Goal: Task Accomplishment & Management: Manage account settings

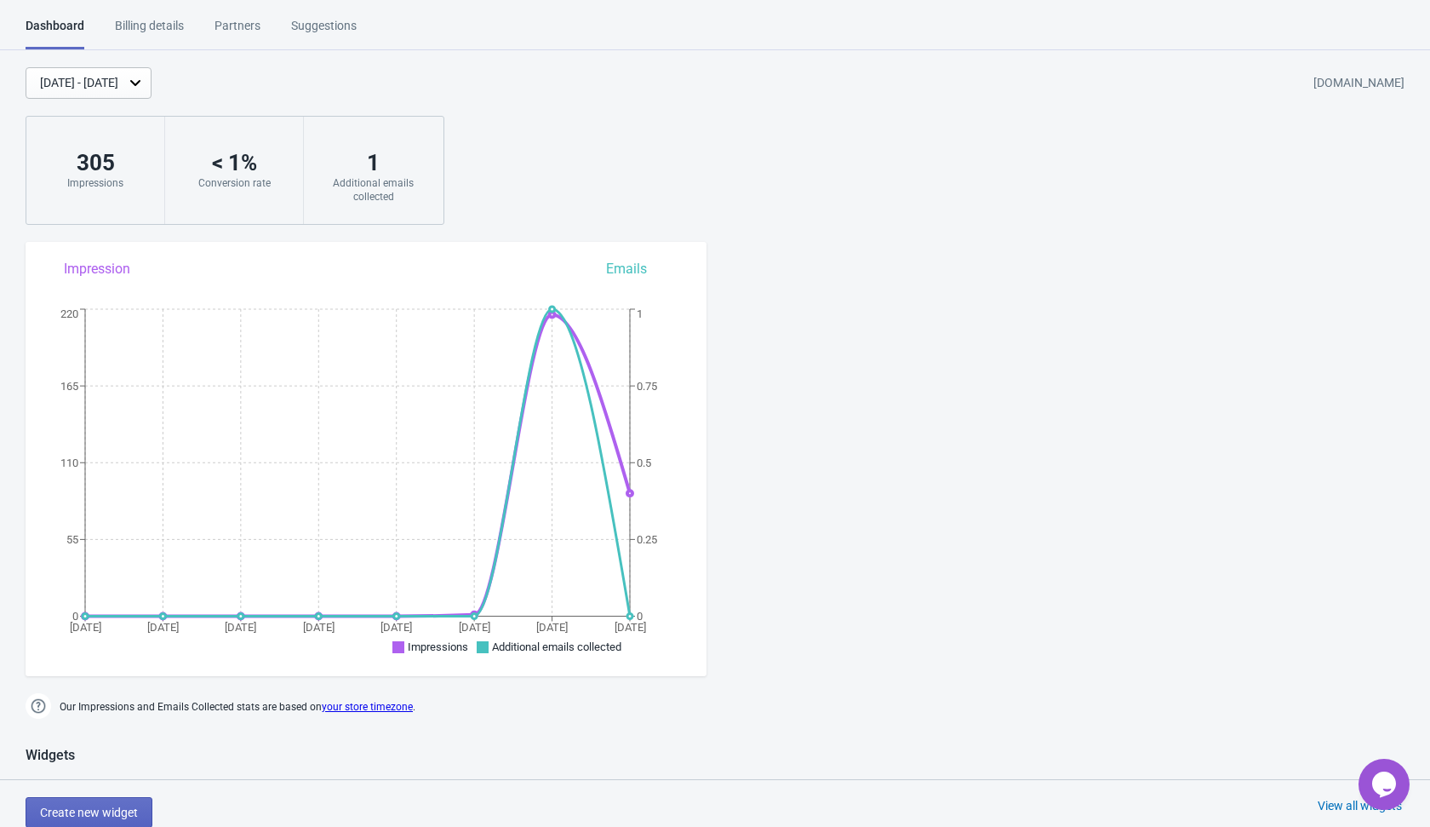
click at [118, 81] on div "[DATE] - [DATE]" at bounding box center [79, 83] width 78 height 18
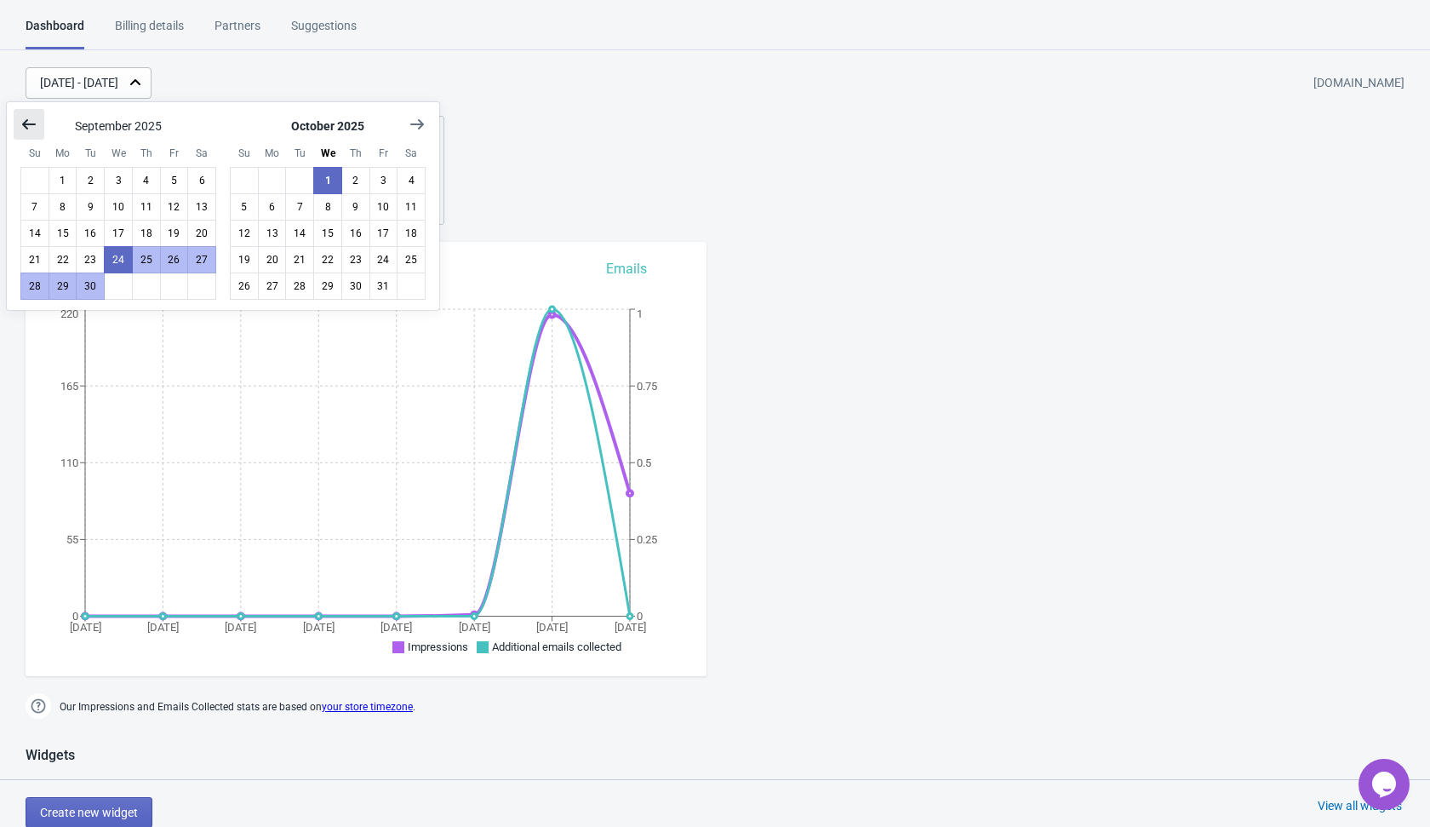
click at [18, 116] on button "Show previous month, August 2025" at bounding box center [29, 124] width 31 height 31
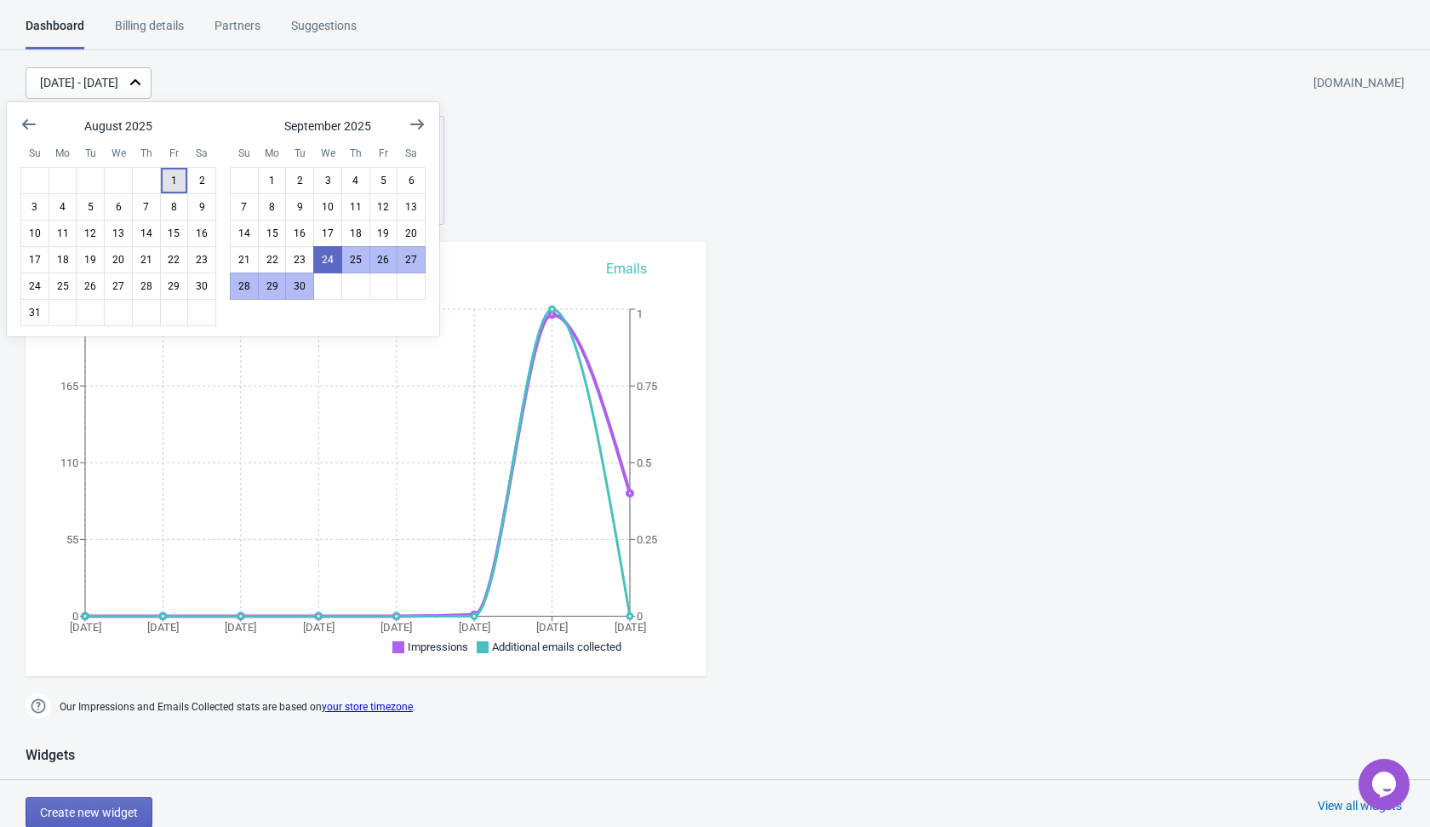
click at [172, 187] on button "1" at bounding box center [174, 180] width 29 height 27
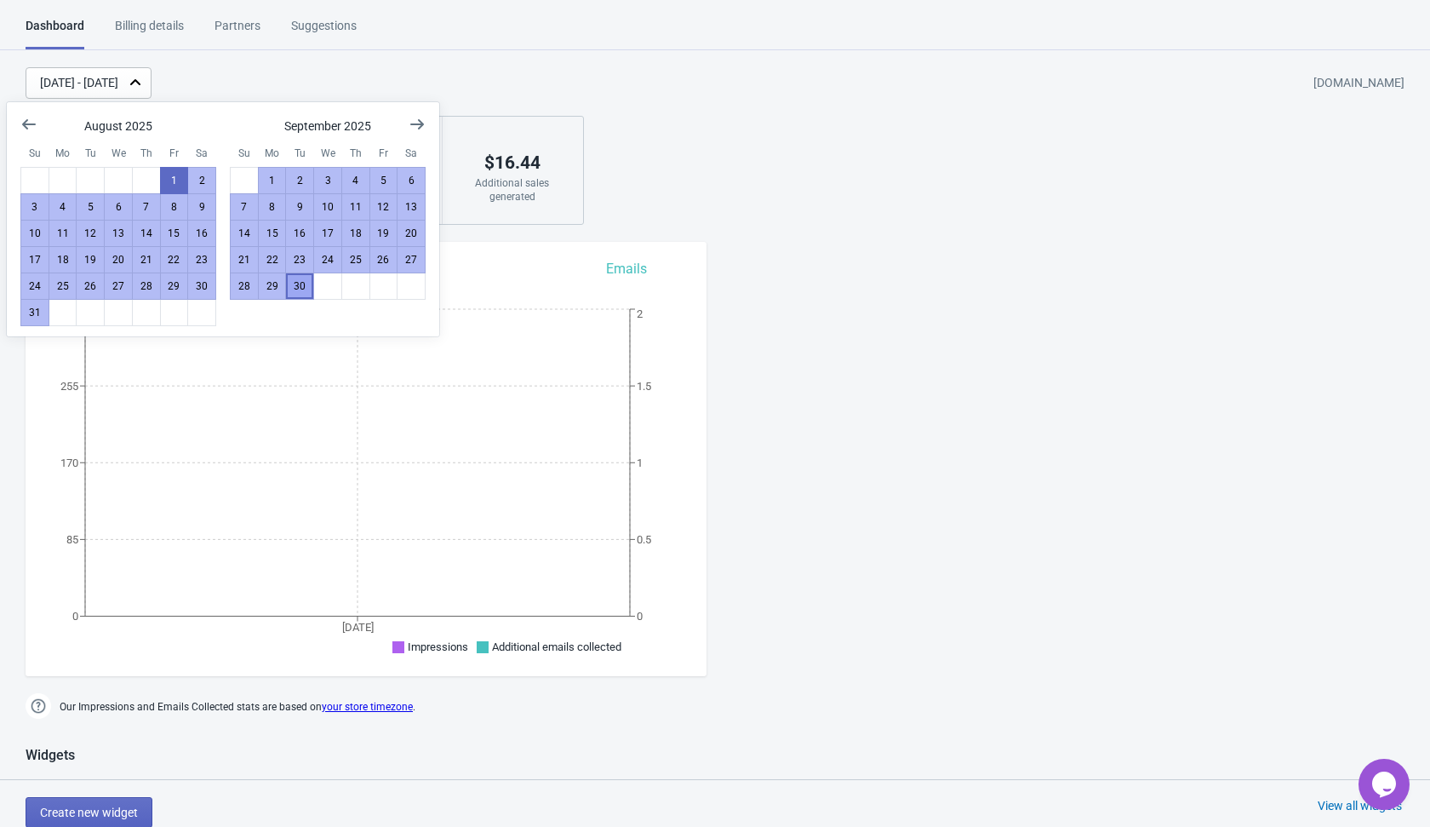
click at [311, 282] on button "30" at bounding box center [299, 285] width 29 height 27
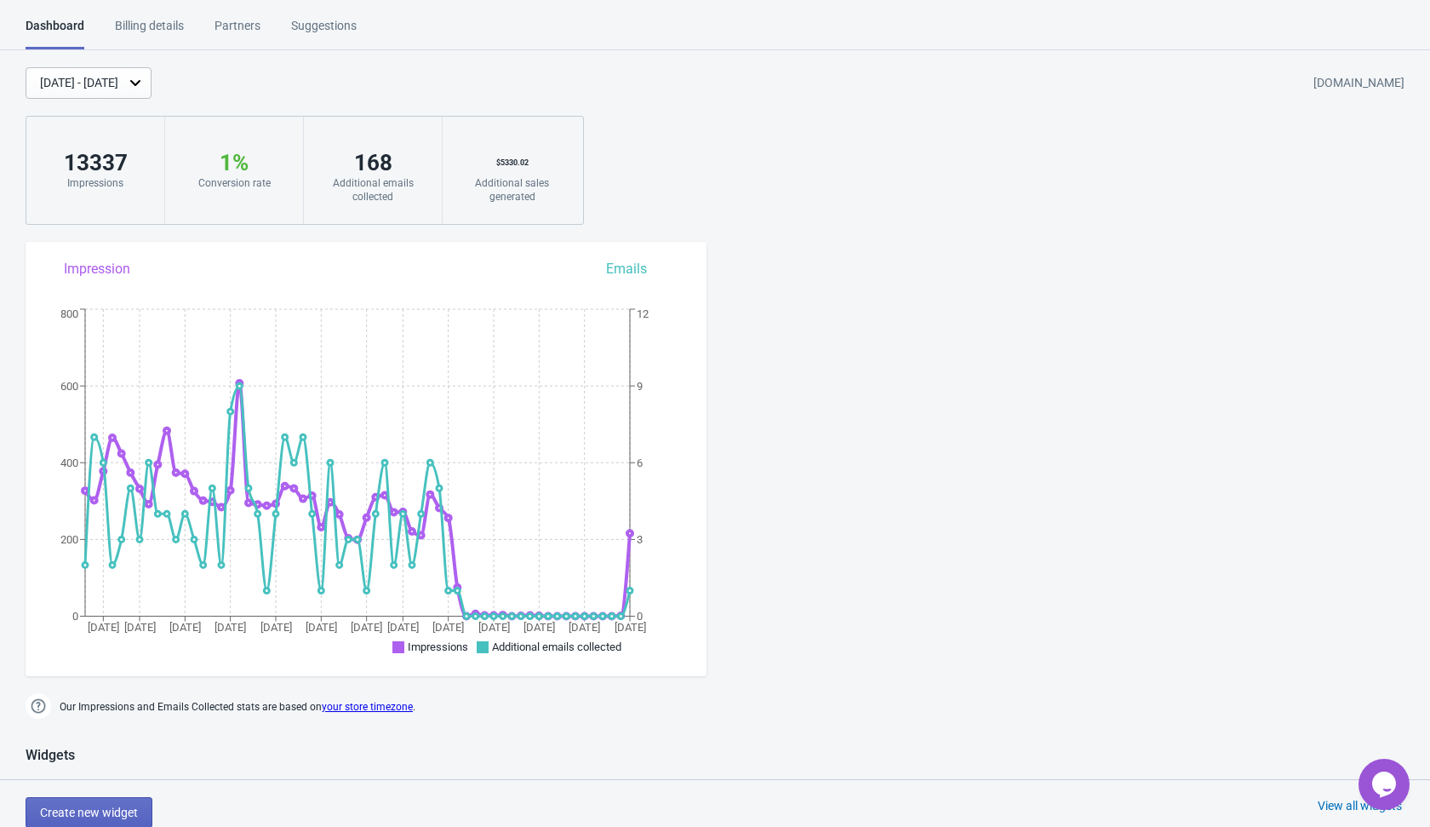
click at [144, 82] on icon at bounding box center [135, 82] width 17 height 17
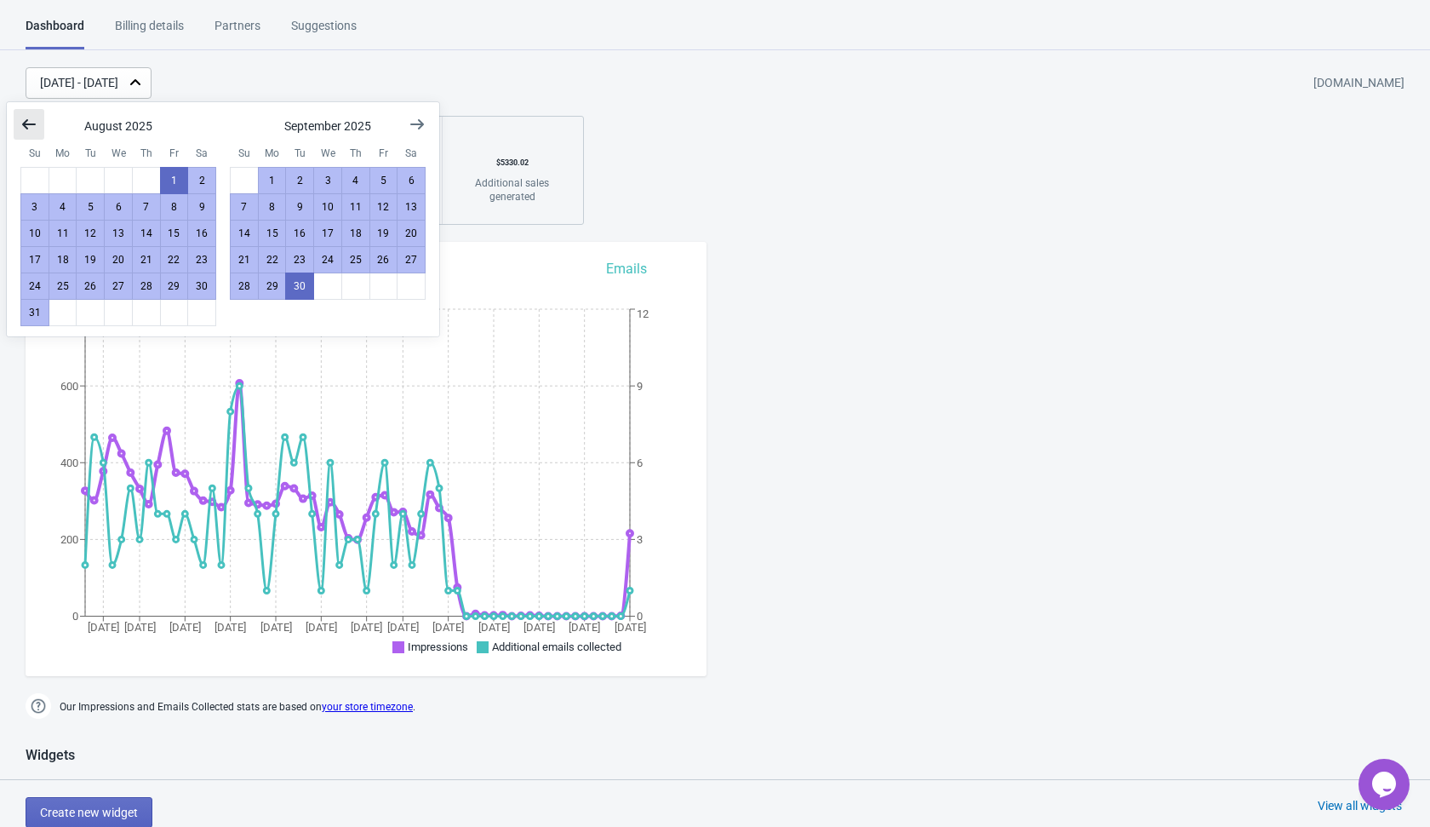
click at [25, 118] on icon "Show previous month, July 2025" at bounding box center [28, 124] width 17 height 17
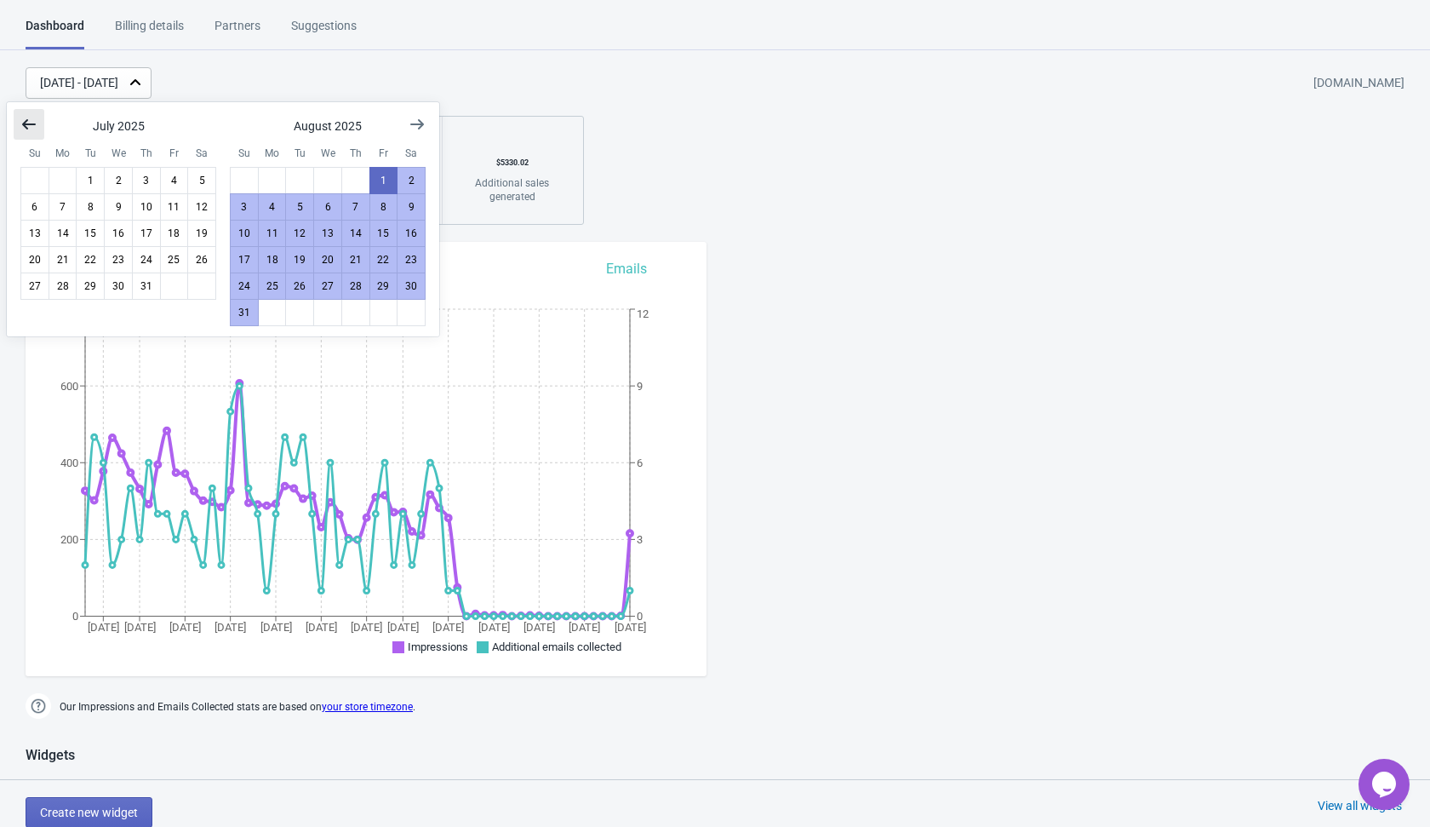
click at [35, 124] on icon "Show previous month, June 2025" at bounding box center [29, 124] width 14 height 10
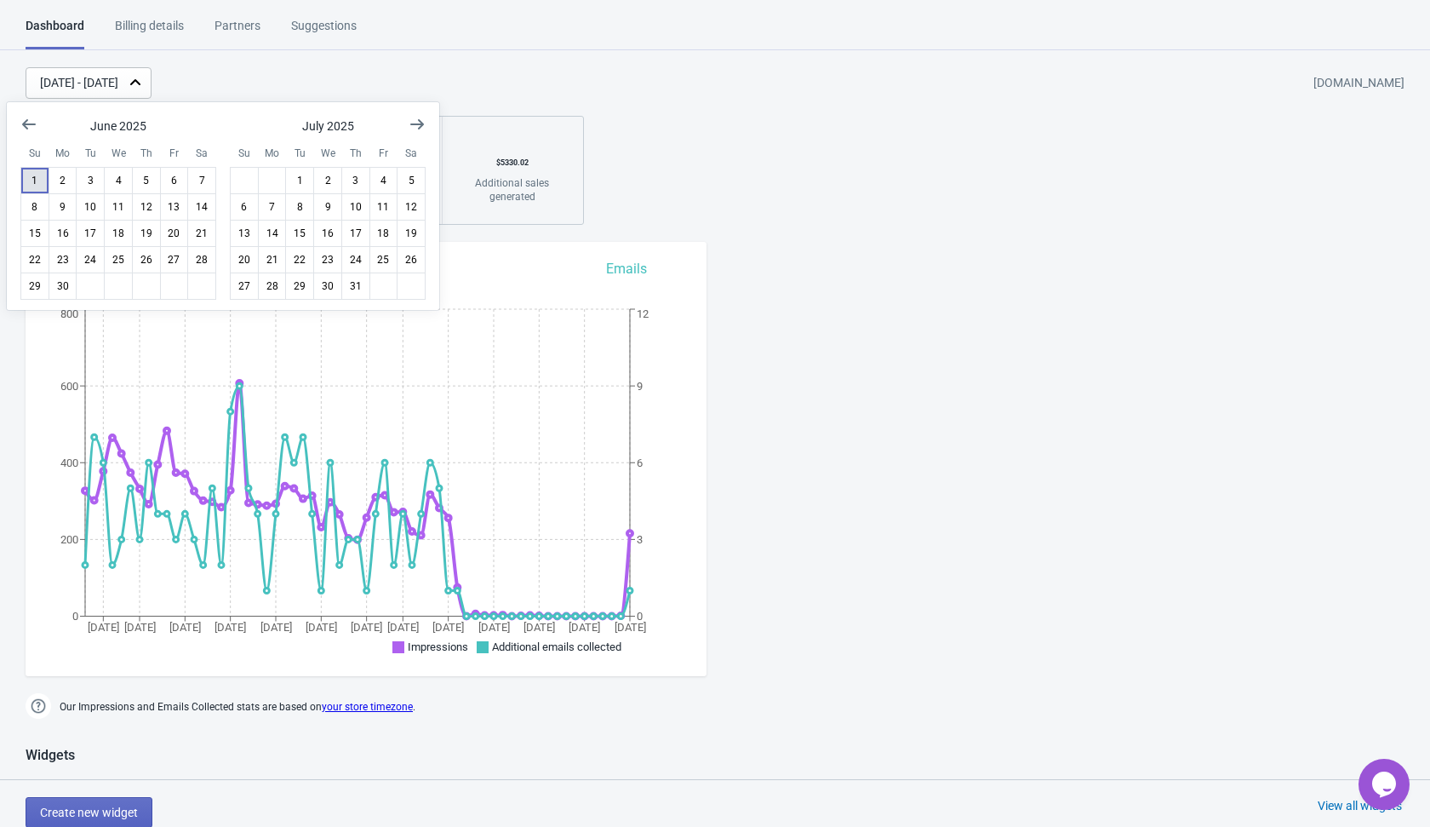
click at [39, 172] on button "1" at bounding box center [34, 180] width 29 height 27
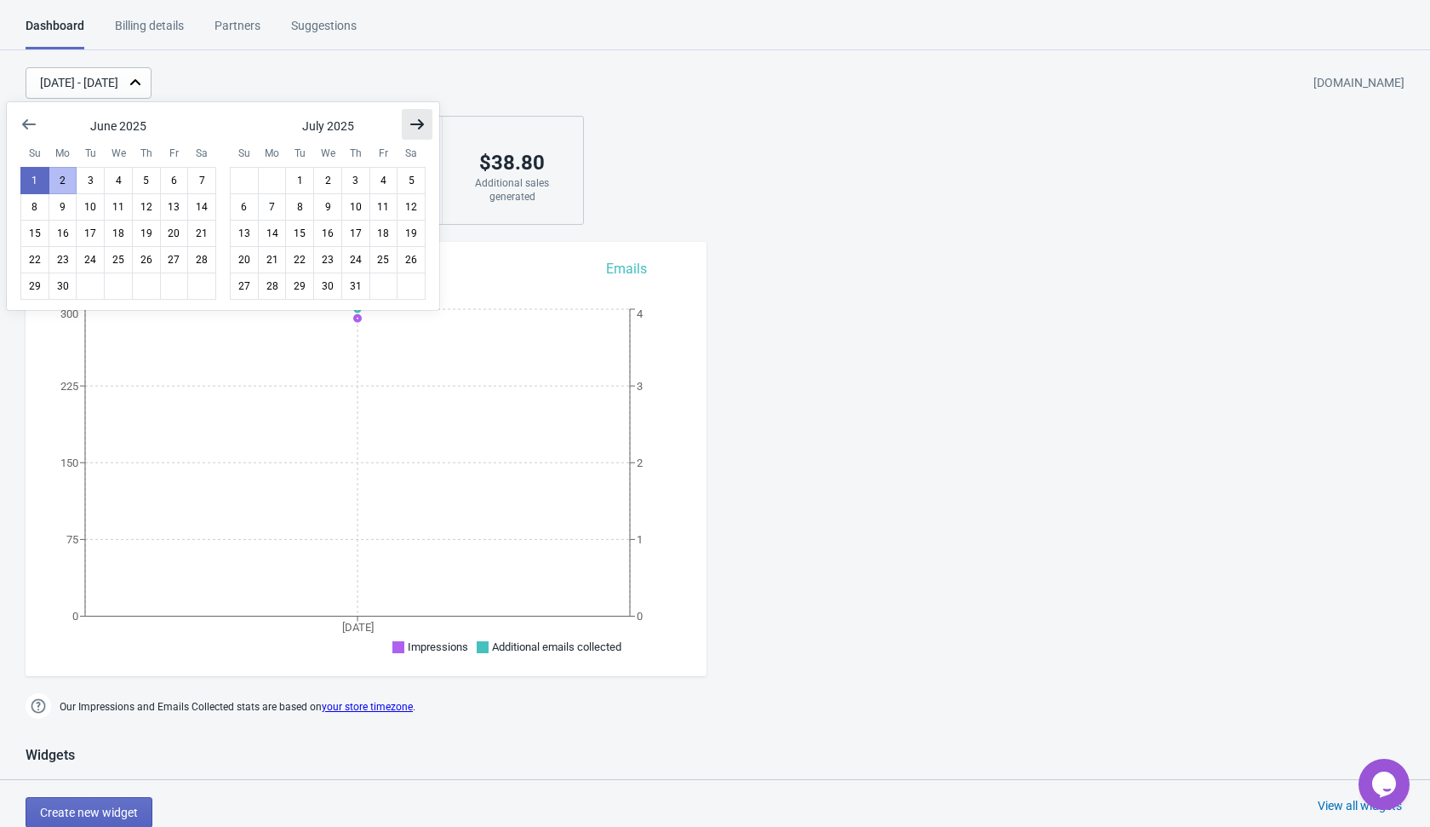
click at [414, 121] on icon "Show next month, August 2025" at bounding box center [417, 124] width 17 height 17
click at [414, 121] on icon "Show next month, September 2025" at bounding box center [417, 124] width 17 height 17
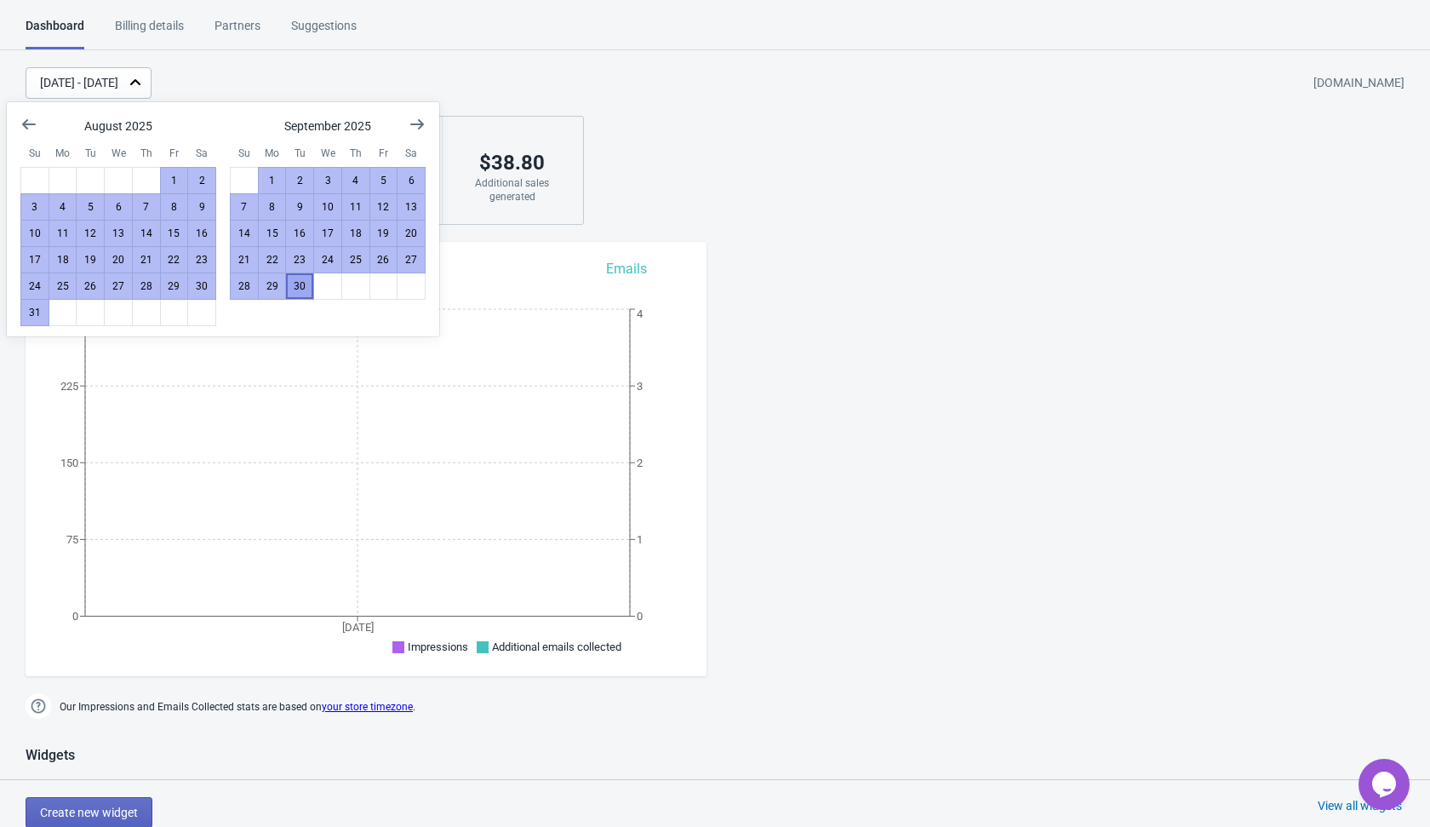
click at [308, 282] on button "30" at bounding box center [299, 285] width 29 height 27
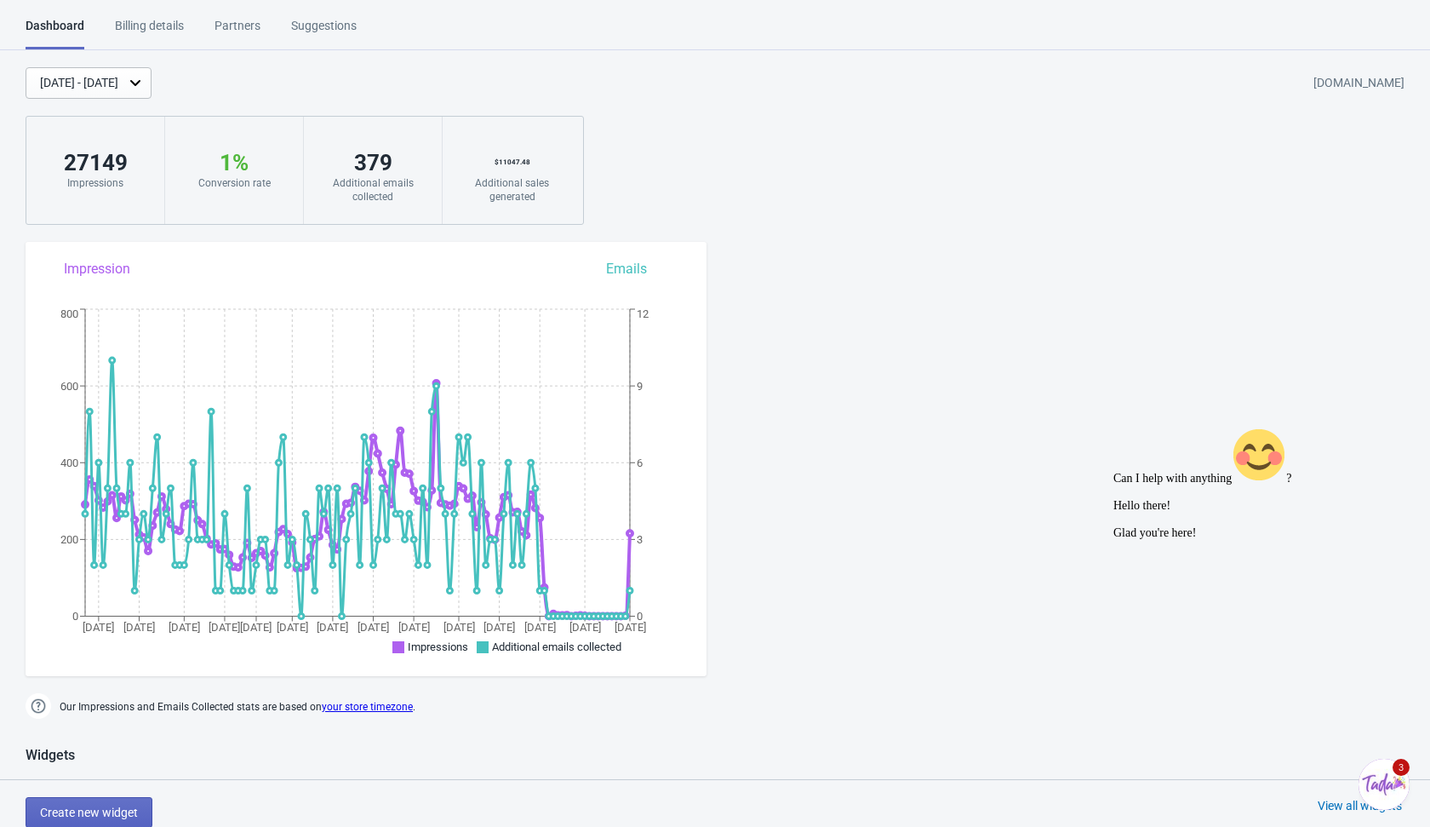
click at [147, 27] on div "Billing details" at bounding box center [149, 32] width 69 height 30
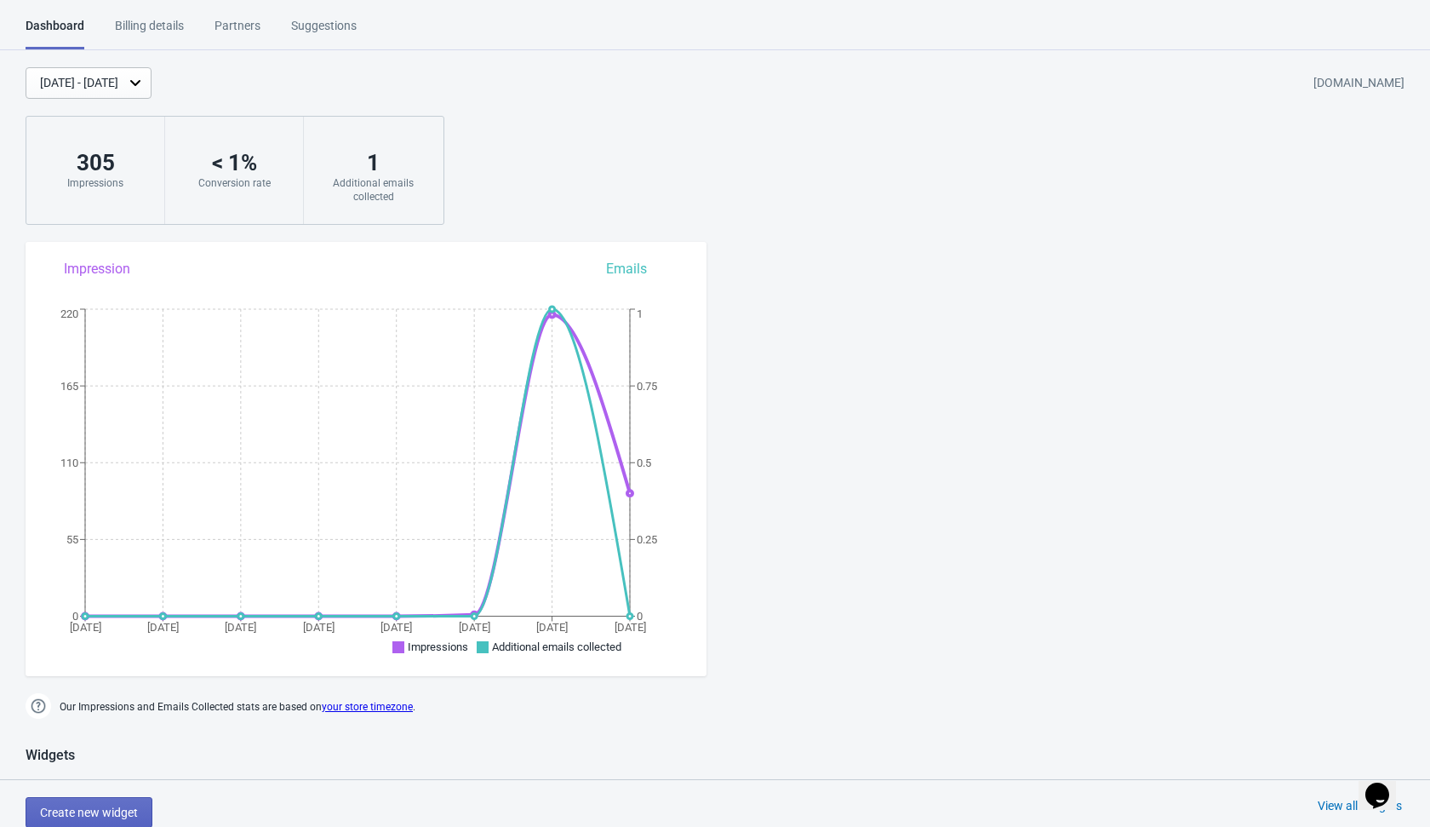
click at [165, 30] on div "Billing details" at bounding box center [149, 32] width 69 height 30
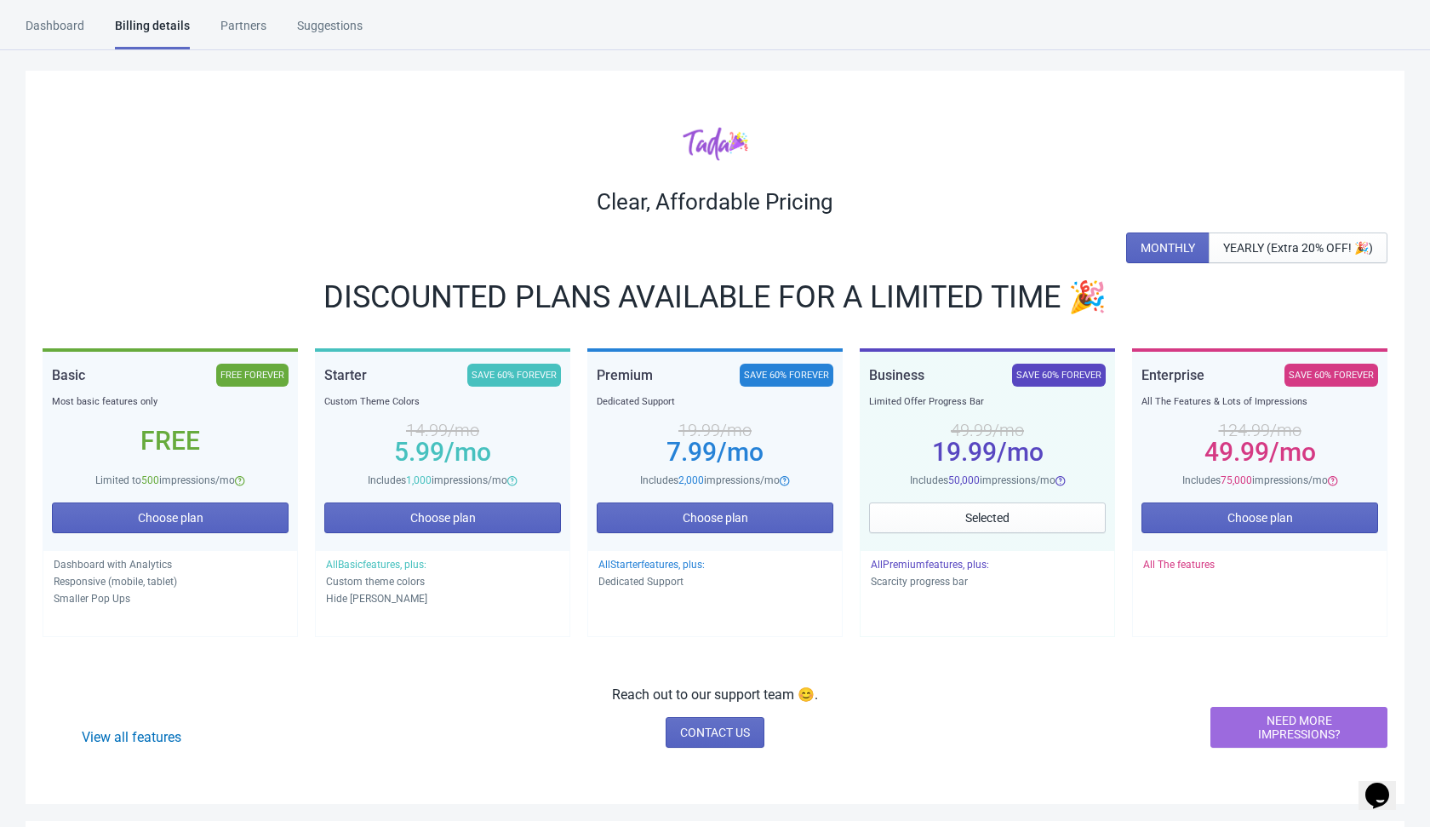
click at [165, 30] on div "Billing details" at bounding box center [152, 33] width 75 height 32
